Goal: Transaction & Acquisition: Purchase product/service

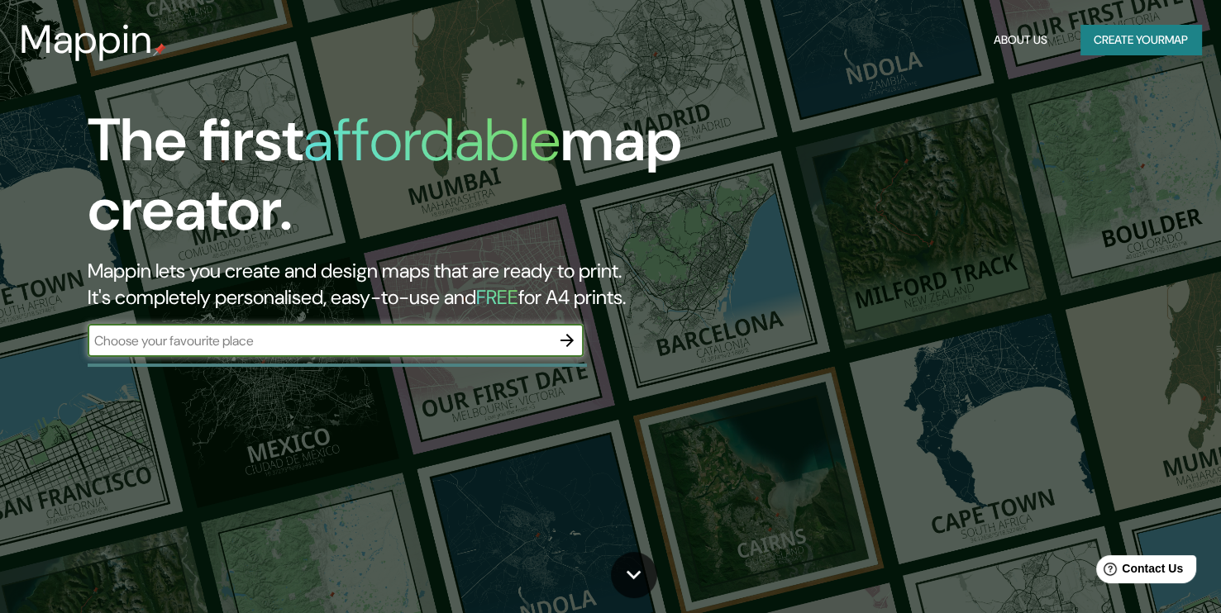
click at [577, 336] on button "button" at bounding box center [567, 340] width 33 height 33
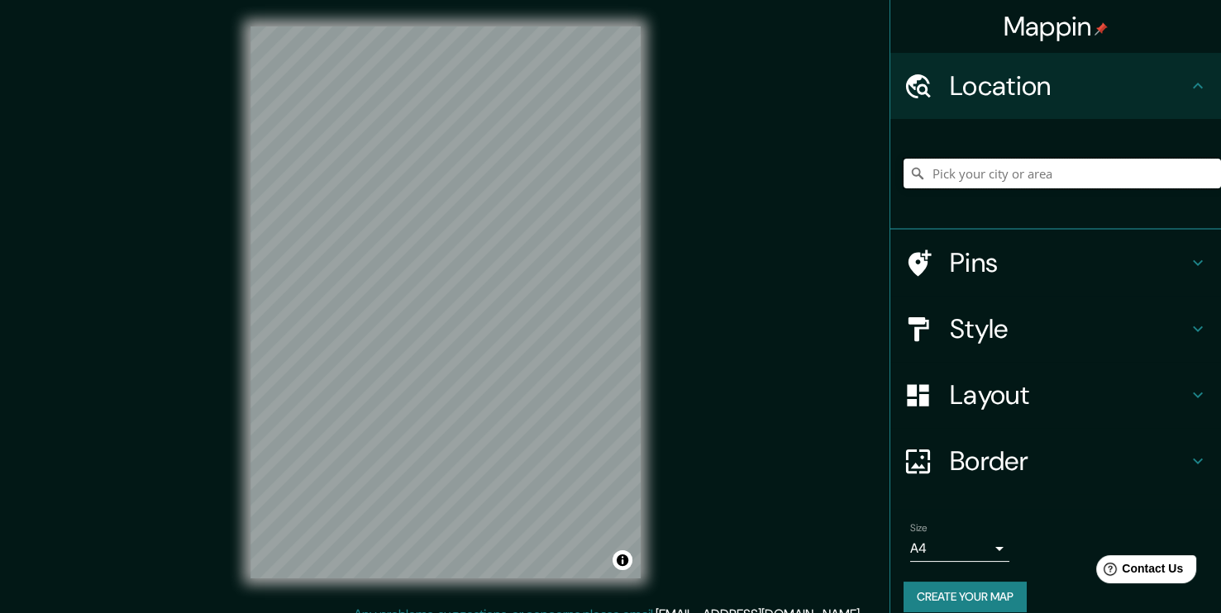
click at [1112, 180] on input "Pick your city or area" at bounding box center [1062, 174] width 317 height 30
type input "Piura, [GEOGRAPHIC_DATA], [GEOGRAPHIC_DATA]"
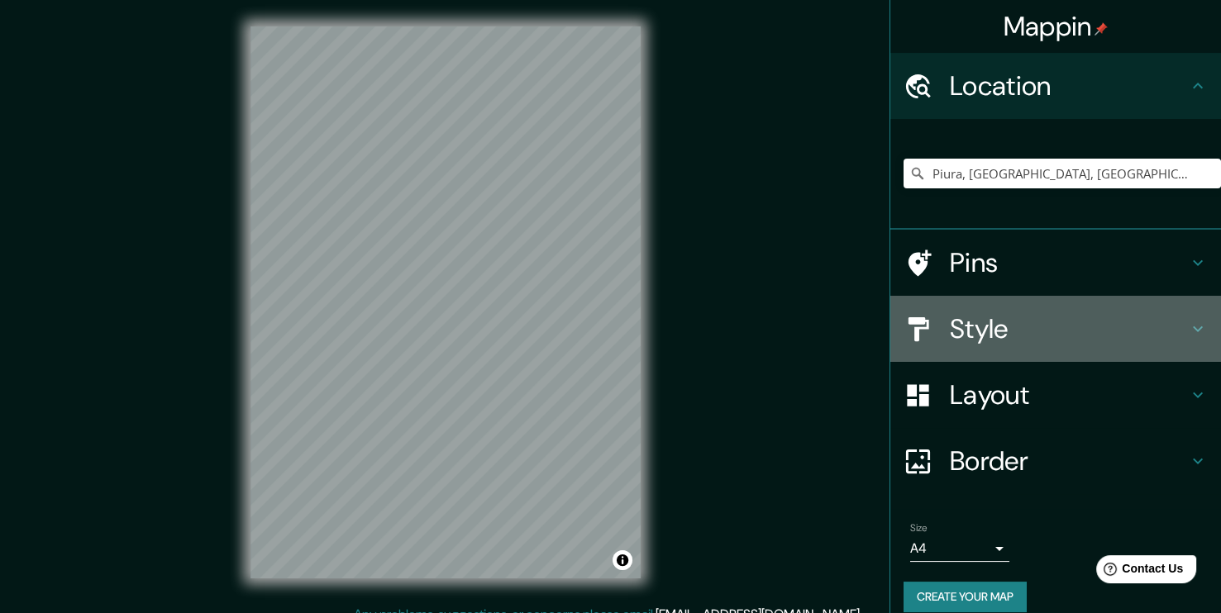
click at [1023, 332] on h4 "Style" at bounding box center [1069, 328] width 238 height 33
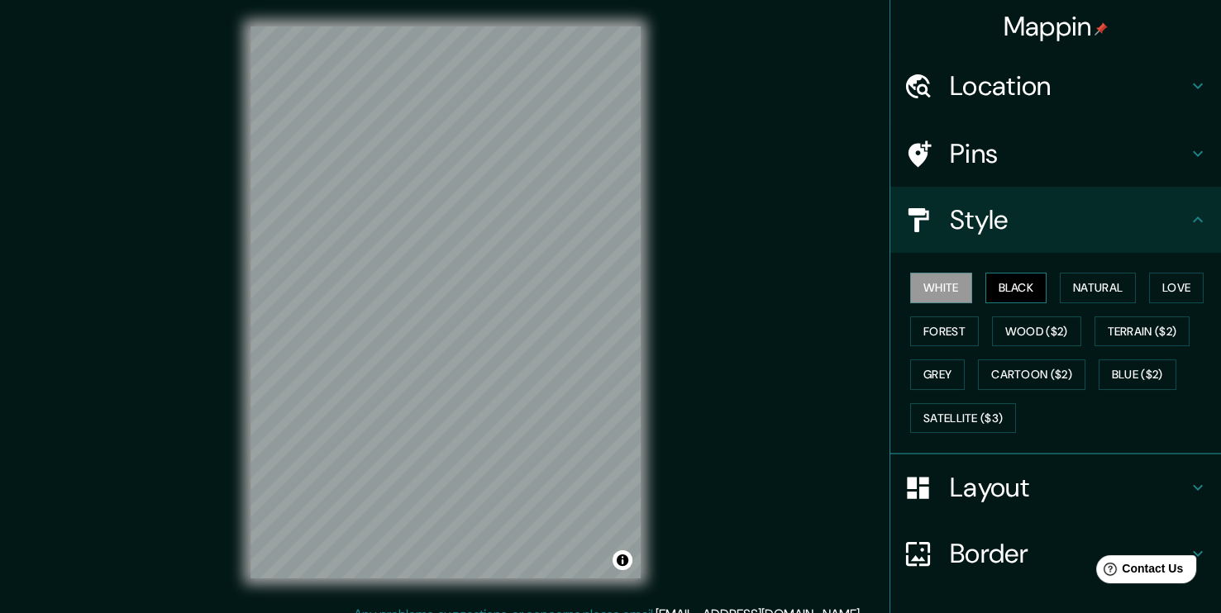
click at [1005, 290] on button "Black" at bounding box center [1016, 288] width 62 height 31
click at [641, 389] on div "© Mapbox © OpenStreetMap Improve this map" at bounding box center [445, 302] width 443 height 605
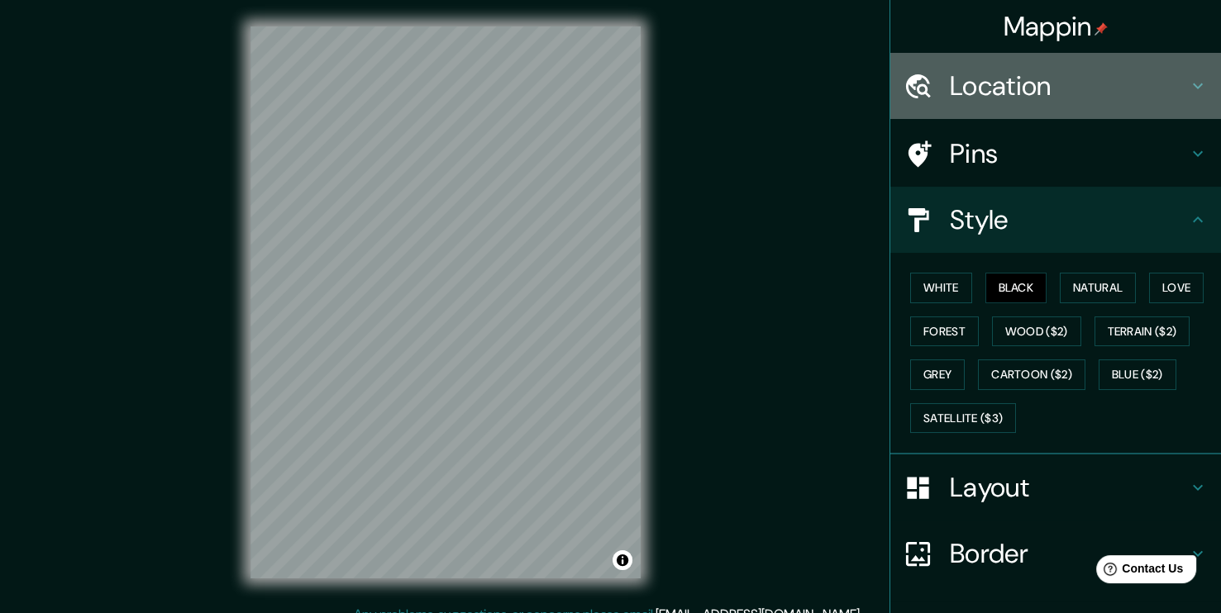
click at [1137, 78] on h4 "Location" at bounding box center [1069, 85] width 238 height 33
